Goal: Use online tool/utility

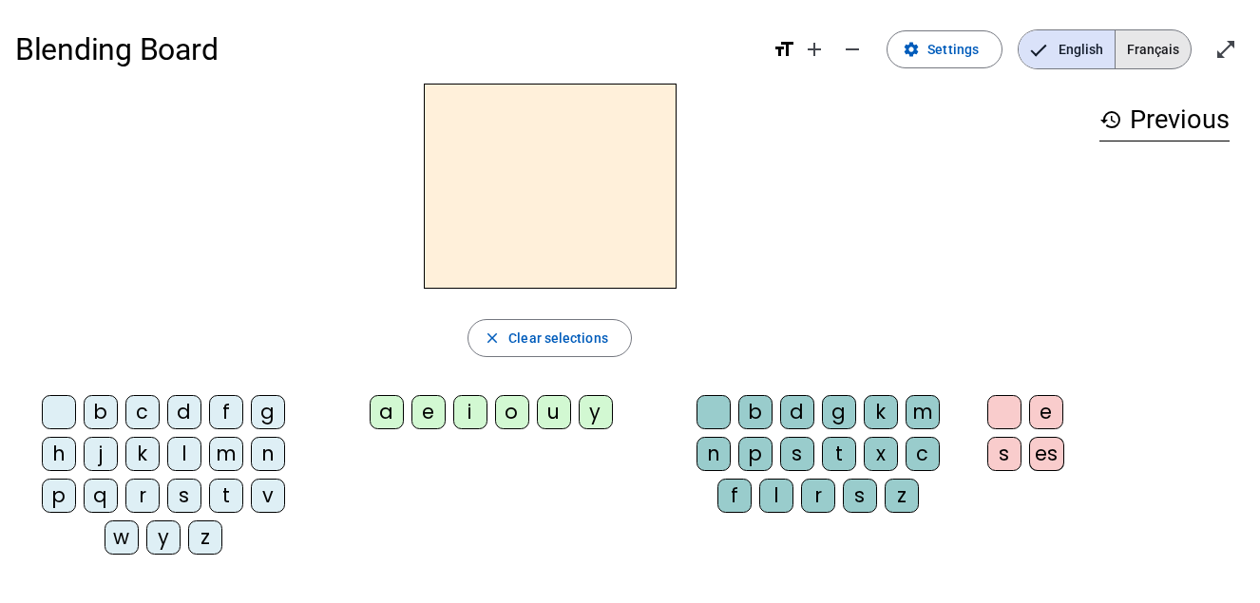
click at [1156, 56] on span "Français" at bounding box center [1152, 49] width 75 height 38
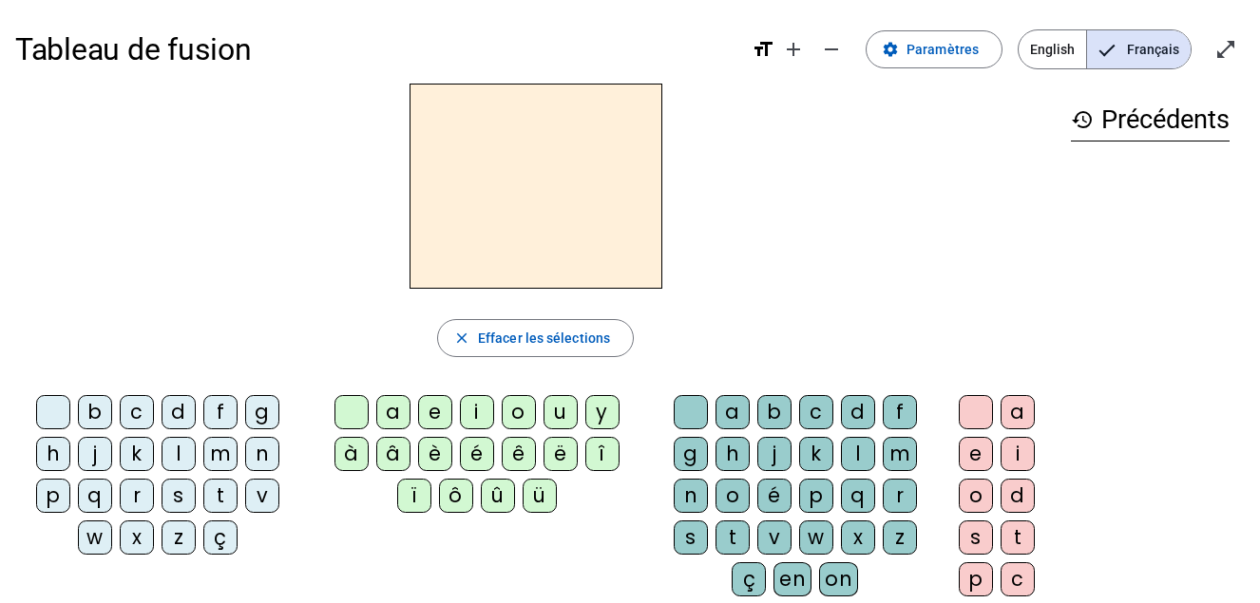
click at [226, 491] on div "t" at bounding box center [220, 496] width 34 height 34
click at [390, 404] on div "a" at bounding box center [393, 412] width 34 height 34
click at [1062, 43] on span "English" at bounding box center [1051, 49] width 67 height 38
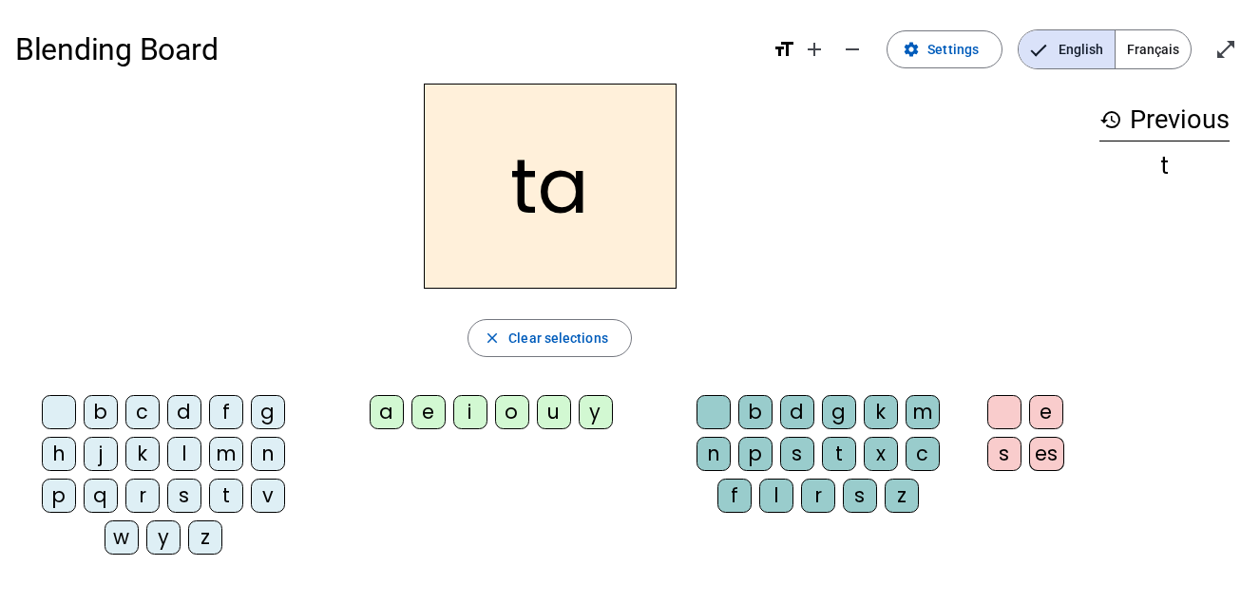
click at [1132, 48] on span "Français" at bounding box center [1152, 49] width 75 height 38
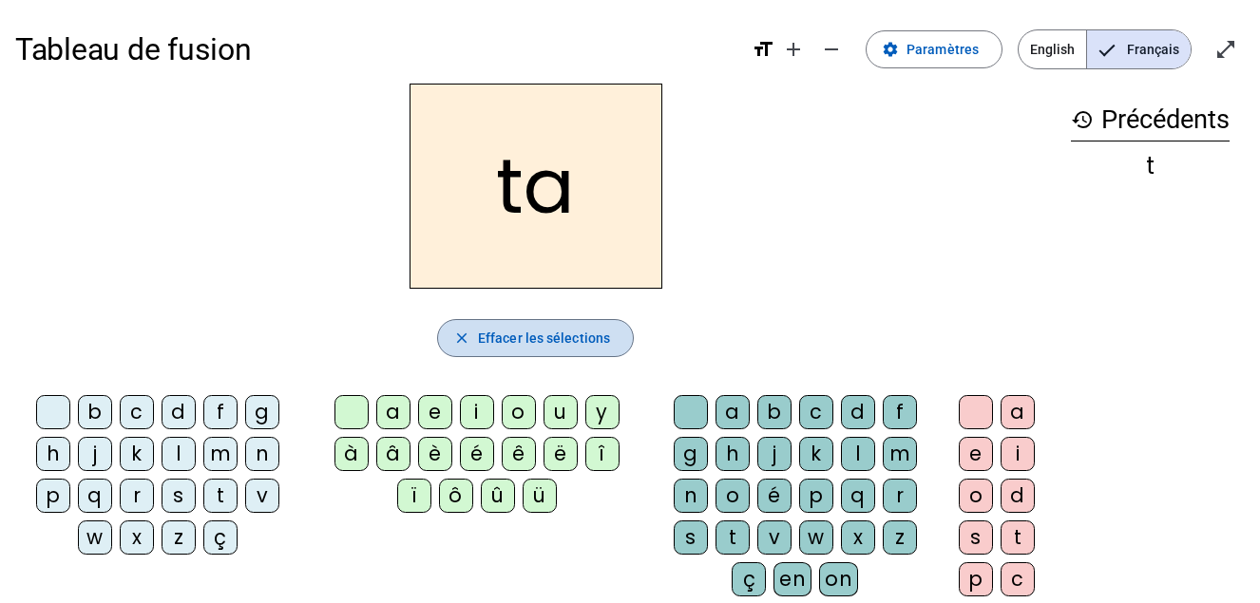
click at [580, 323] on span "button" at bounding box center [535, 338] width 195 height 46
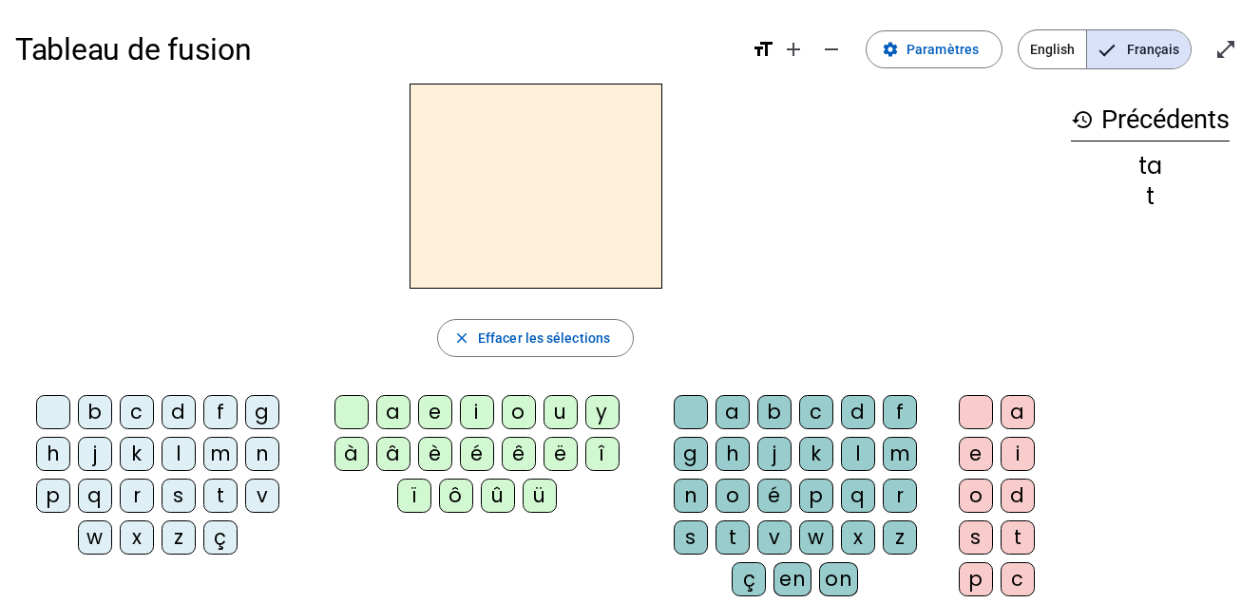
click at [218, 497] on div "t" at bounding box center [220, 496] width 34 height 34
click at [432, 412] on div "e" at bounding box center [435, 412] width 34 height 34
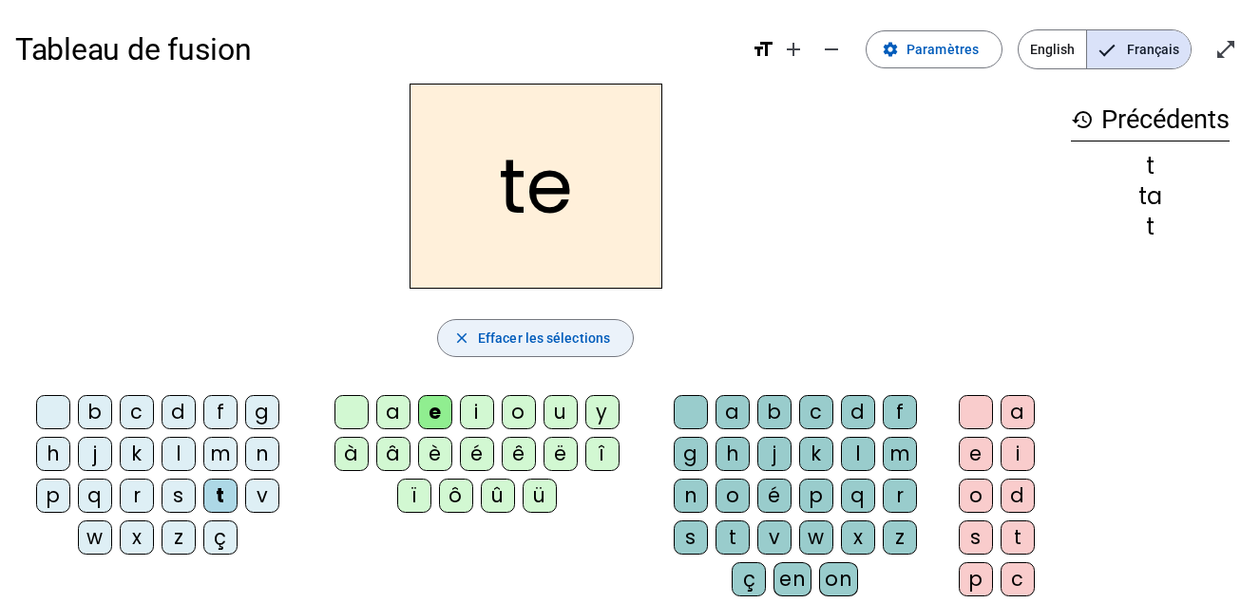
click at [533, 332] on span "Effacer les sélections" at bounding box center [544, 338] width 132 height 23
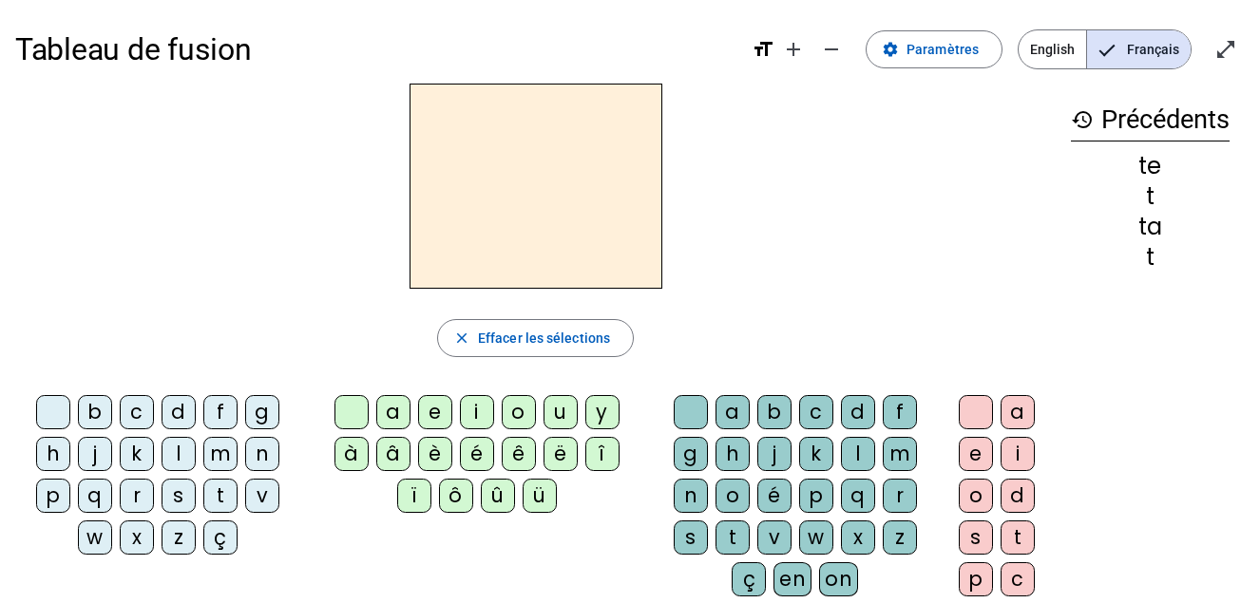
click at [225, 485] on div "t" at bounding box center [220, 496] width 34 height 34
click at [395, 405] on div "a" at bounding box center [393, 412] width 34 height 34
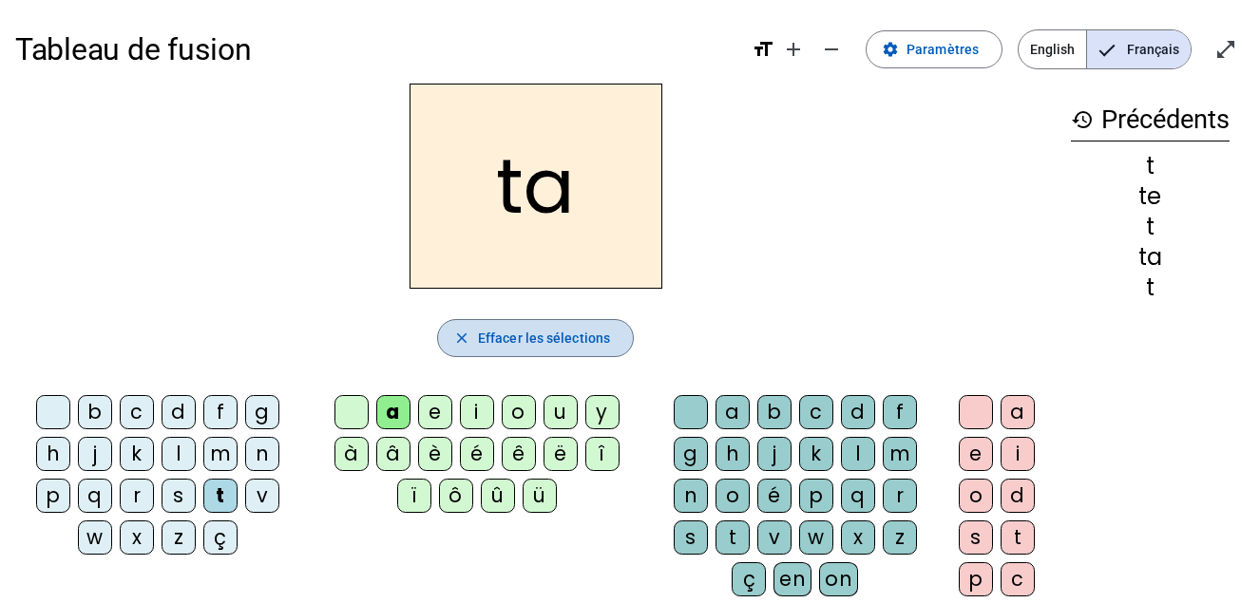
click at [544, 323] on span "button" at bounding box center [535, 338] width 195 height 46
